Goal: Find specific page/section: Find specific page/section

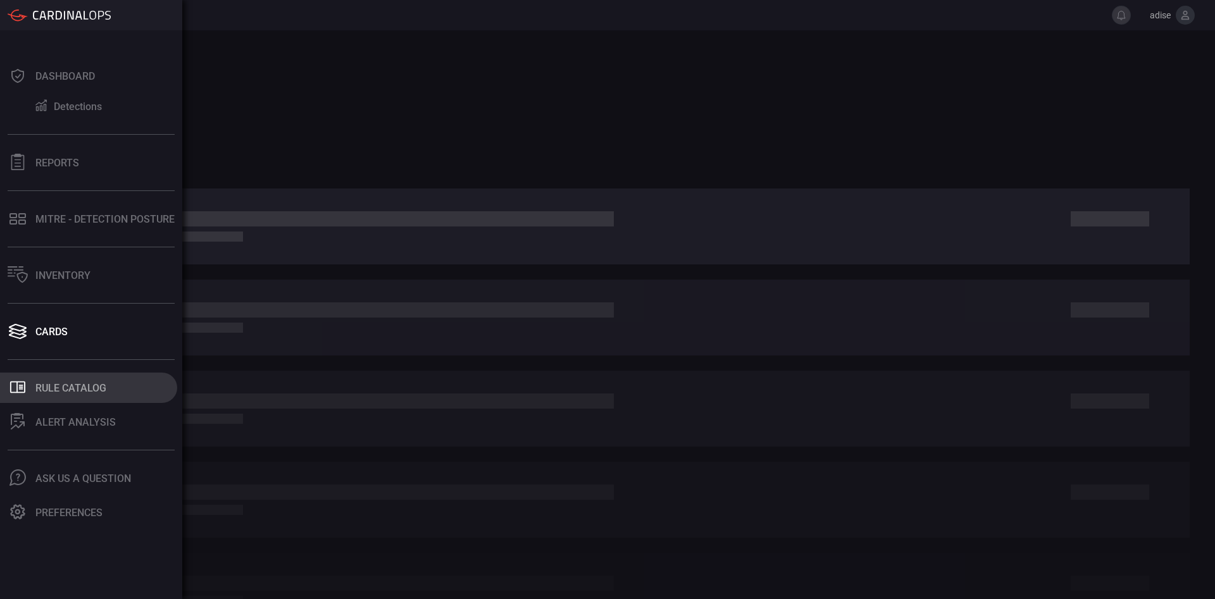
click at [78, 397] on button ".st0_rule_catalog_icon{fill: currentColor;} Rule Catalog" at bounding box center [88, 388] width 177 height 30
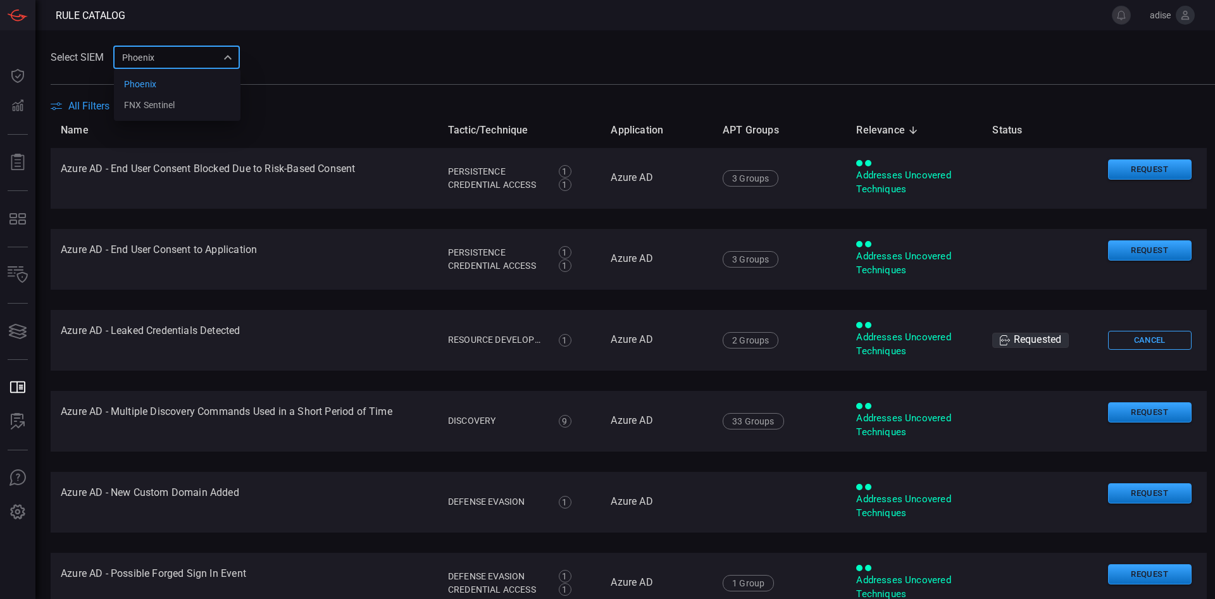
click at [178, 56] on div "Phoenix 76ce9200-5345-4ef5-91e1-a76e17f8e0c1 Phoenix FNX Sentinel ​" at bounding box center [176, 57] width 127 height 23
click at [178, 56] on div at bounding box center [607, 299] width 1215 height 599
click at [297, 66] on div "Select SIEM Phoenix 76ce9200-5345-4ef5-91e1-a76e17f8e0c1 Phoenix FNX Sentinel ​" at bounding box center [633, 57] width 1165 height 23
click at [103, 106] on span "All Filters" at bounding box center [88, 106] width 41 height 12
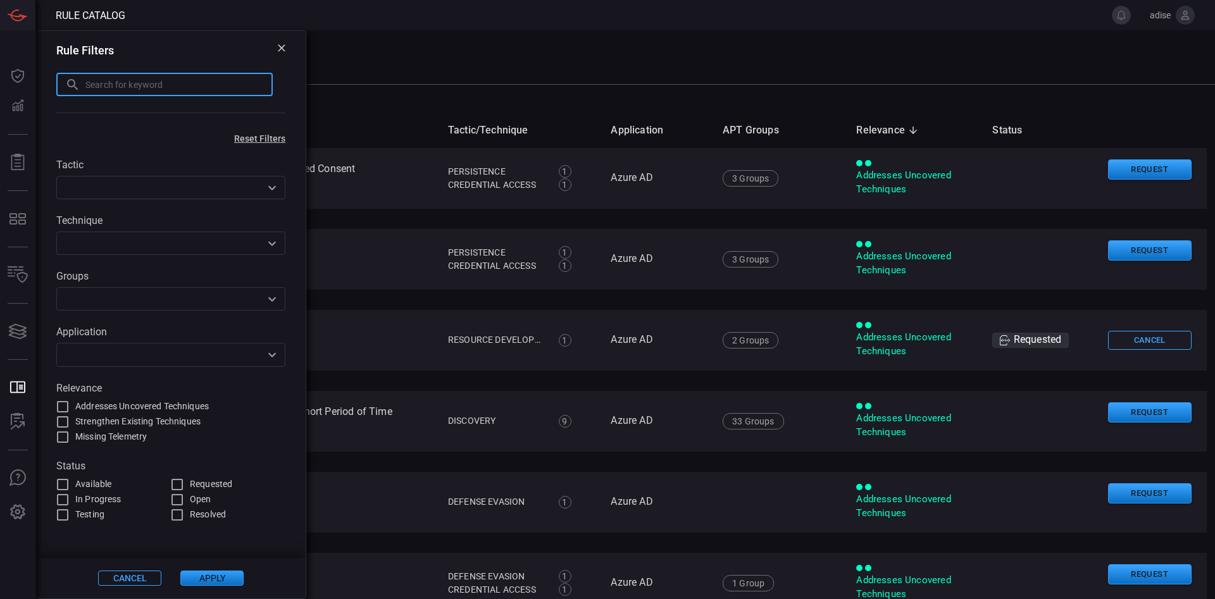
click at [155, 87] on input "text" at bounding box center [178, 84] width 187 height 23
type input "atlas"
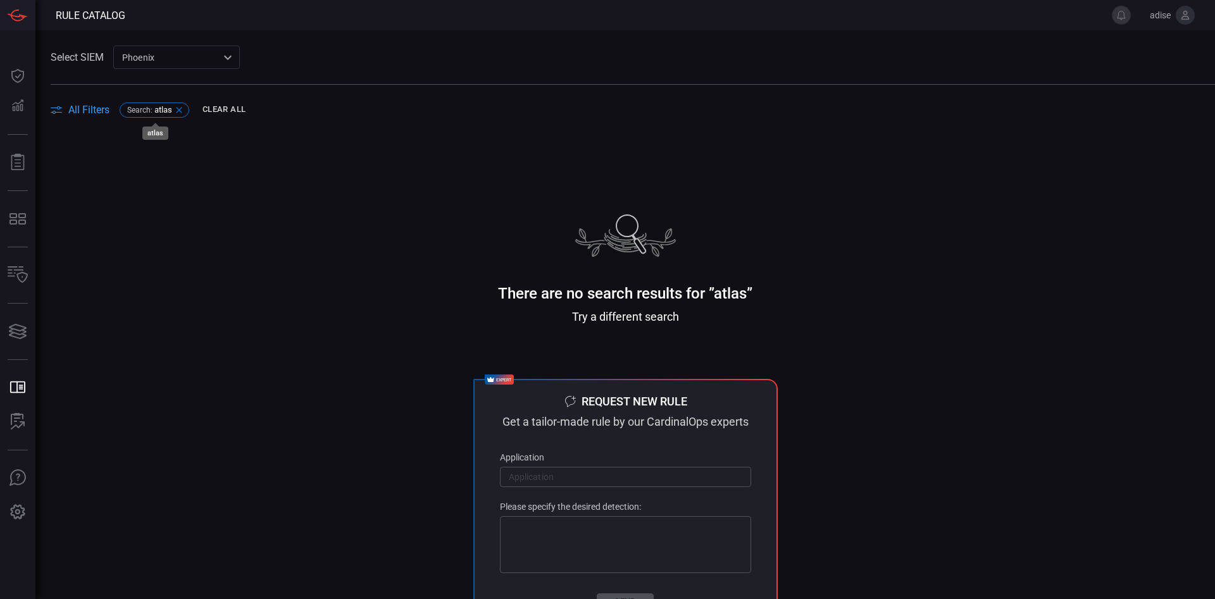
click at [180, 112] on icon at bounding box center [179, 110] width 10 height 10
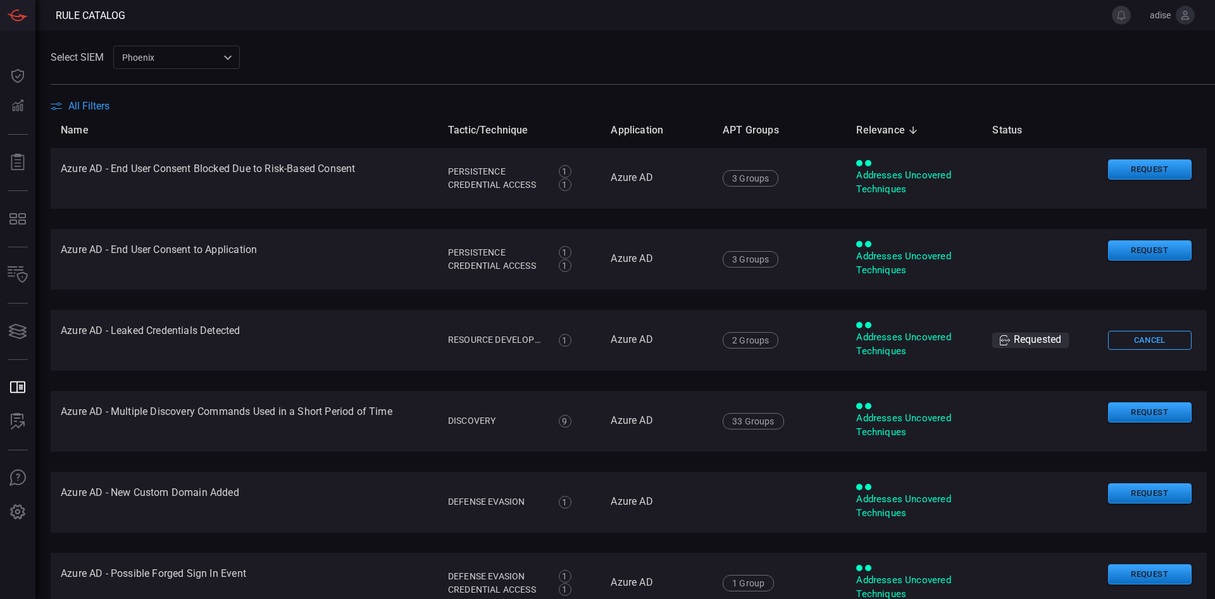
click at [79, 112] on span "All Filters" at bounding box center [88, 106] width 41 height 12
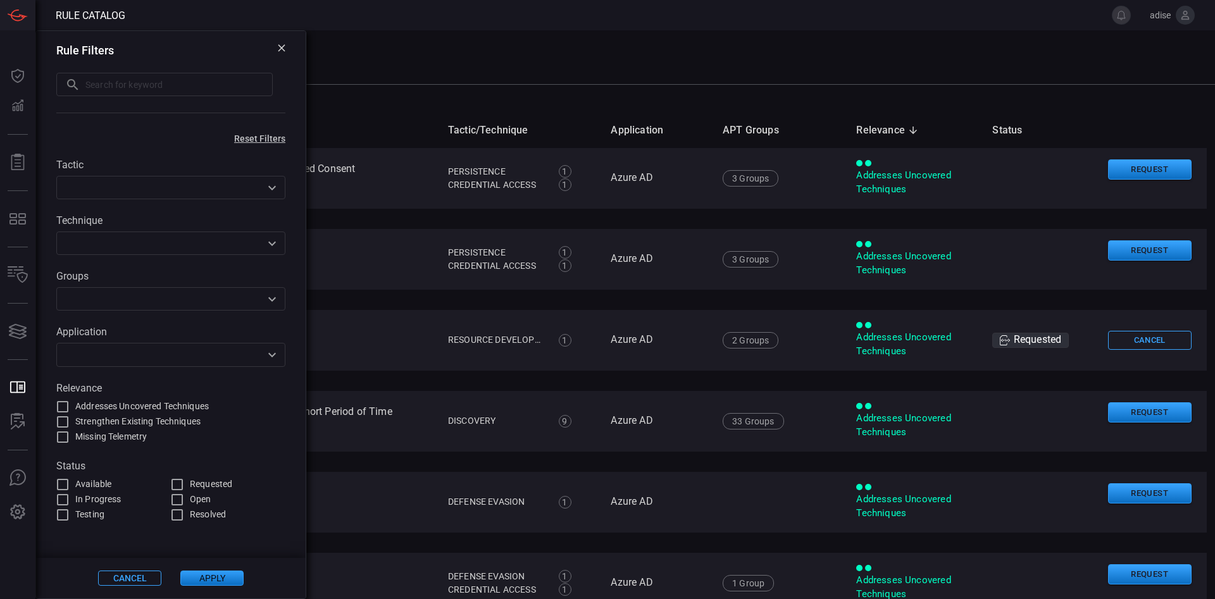
click at [97, 358] on input "text" at bounding box center [160, 355] width 201 height 16
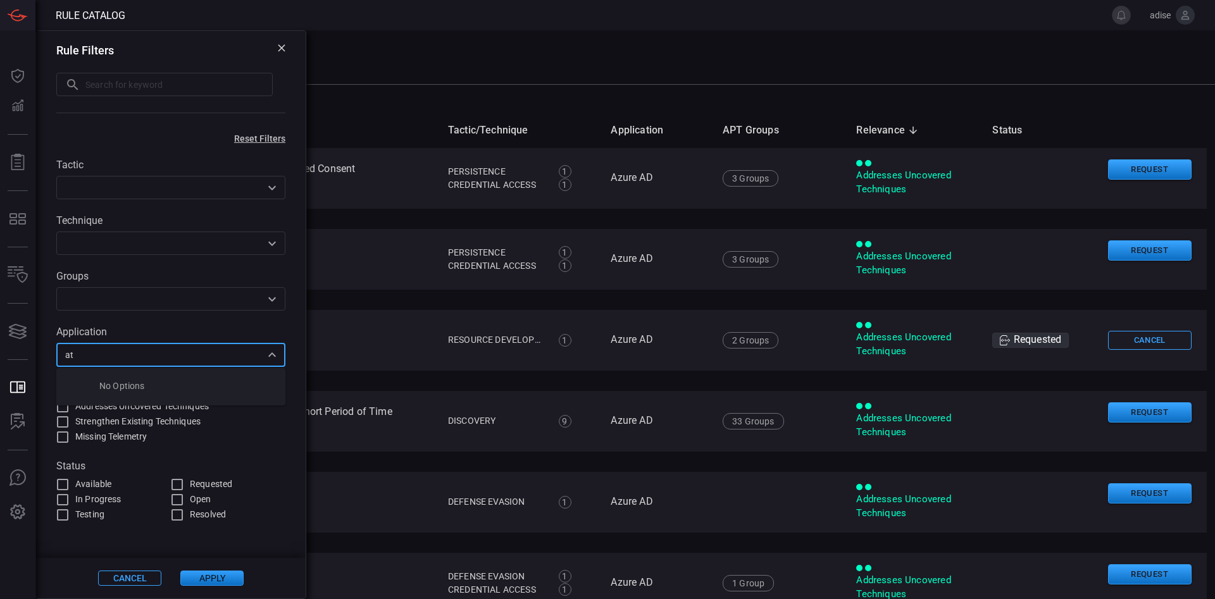
type input "a"
type input "d"
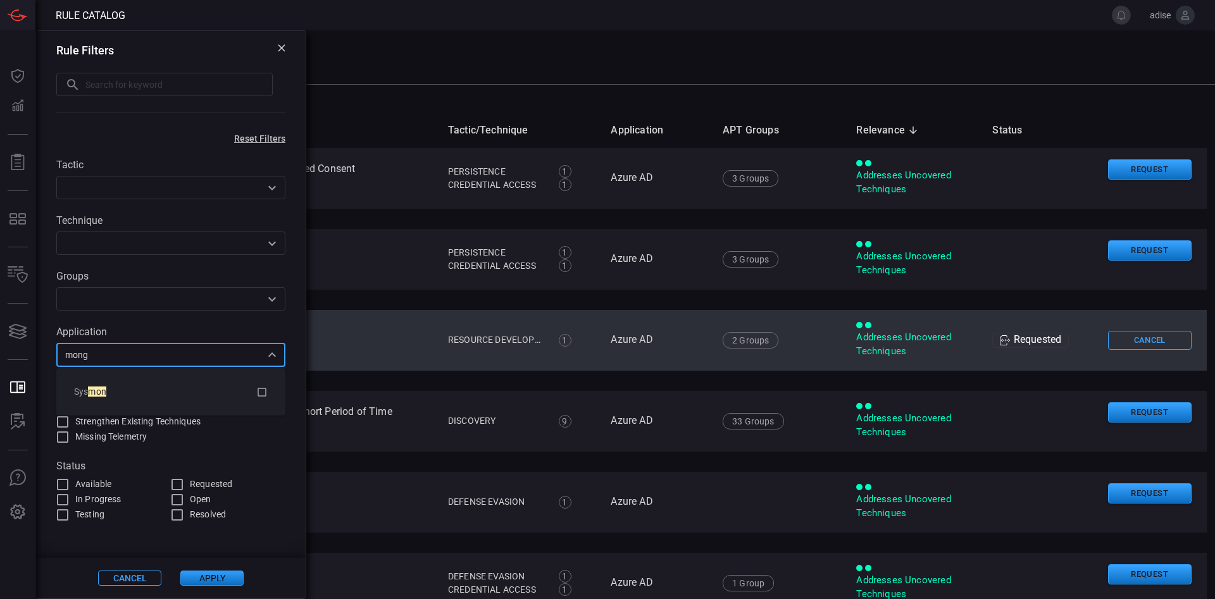
type input "mongo"
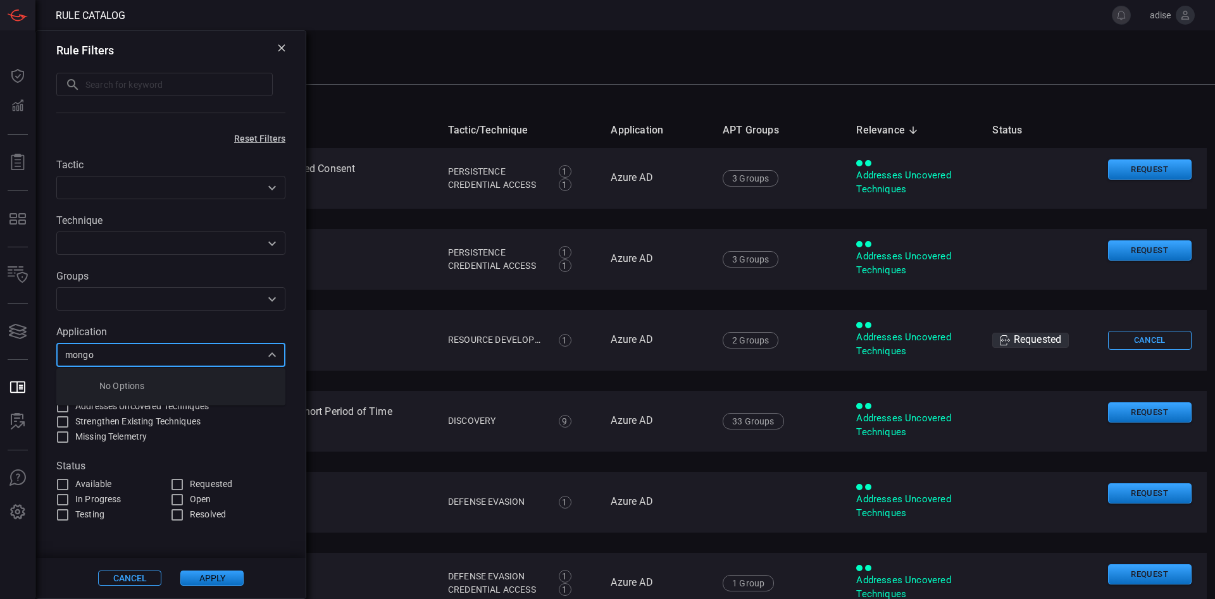
drag, startPoint x: 168, startPoint y: 360, endPoint x: 46, endPoint y: 365, distance: 122.9
click at [60, 363] on input "mongo" at bounding box center [160, 355] width 201 height 16
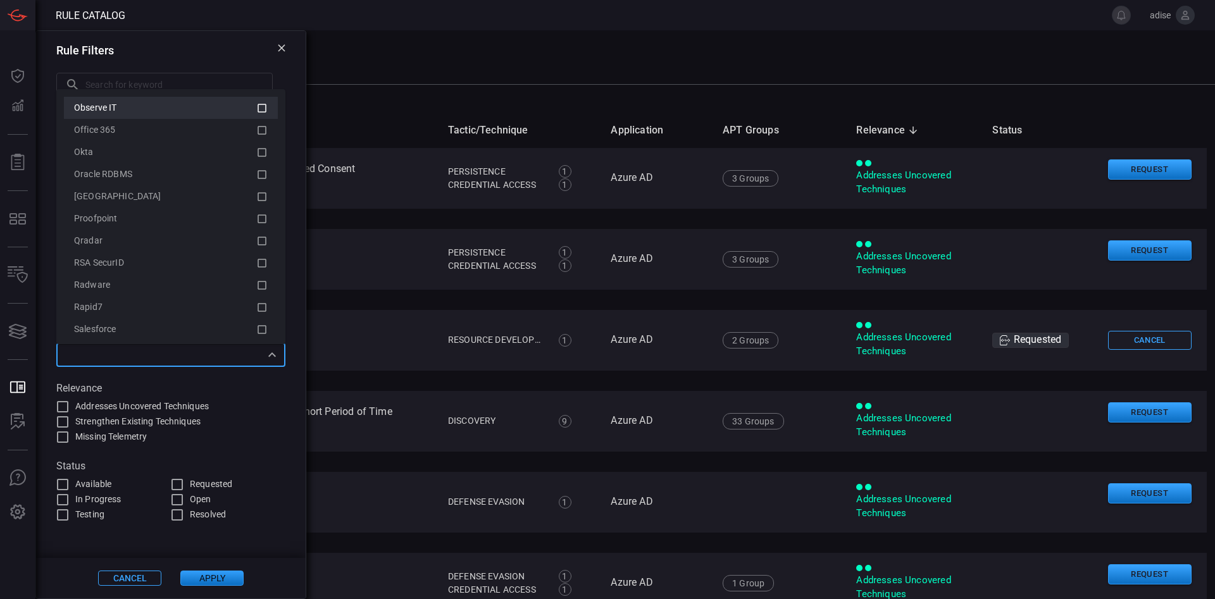
scroll to position [1785, 0]
